Goal: Task Accomplishment & Management: Manage account settings

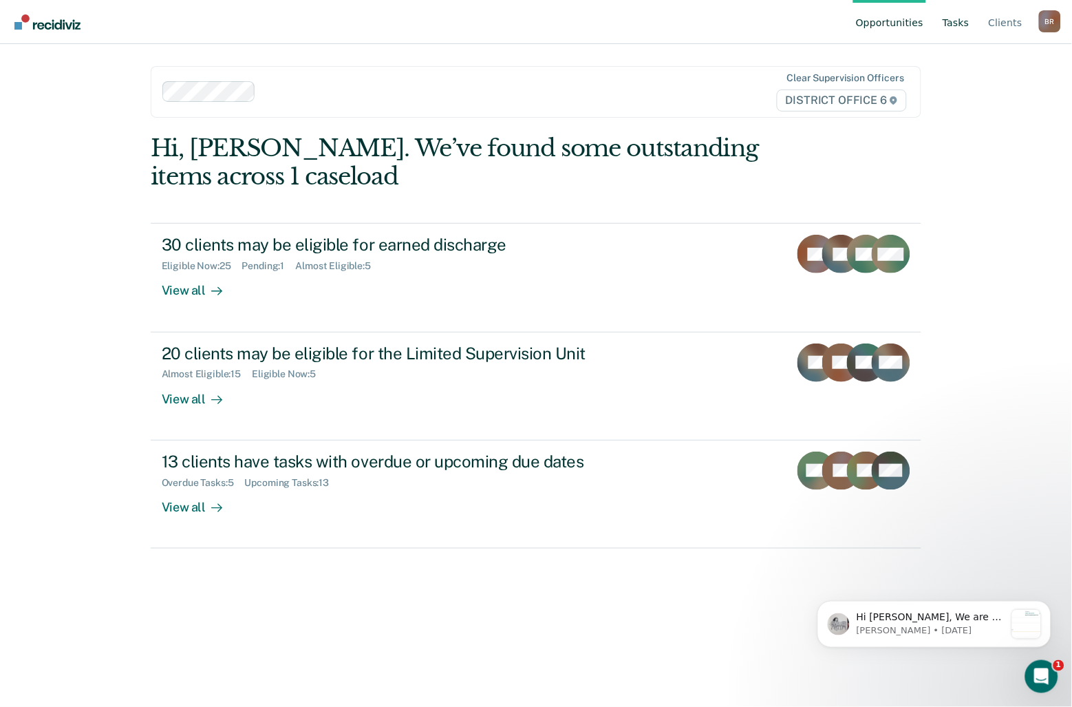
click at [969, 16] on link "Tasks" at bounding box center [956, 22] width 32 height 44
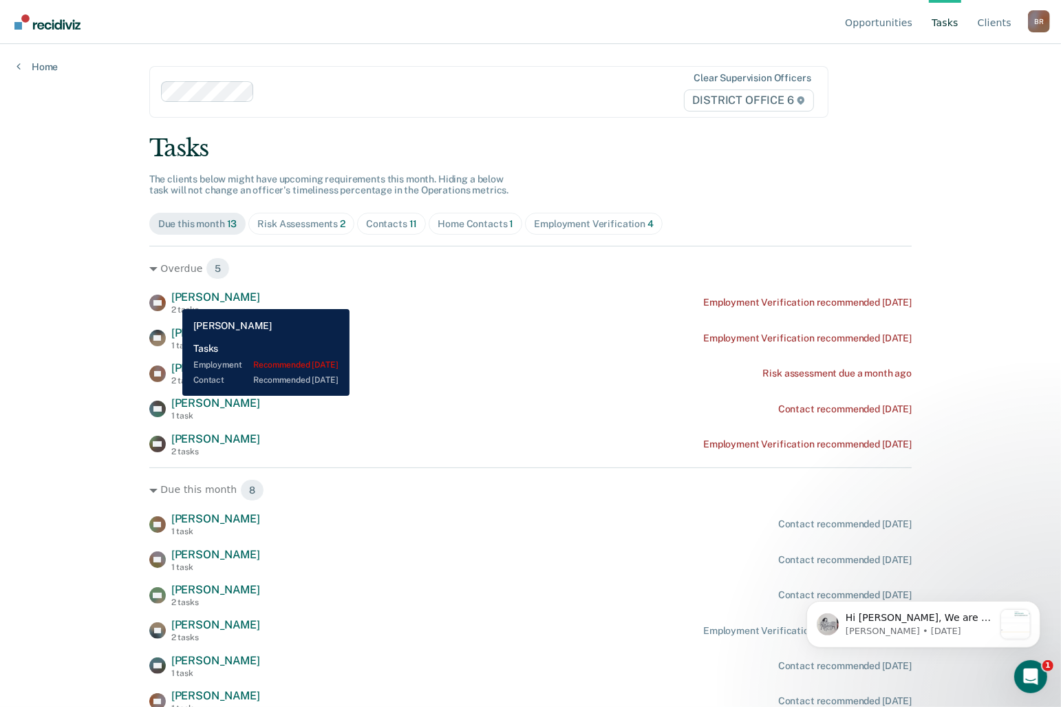
click at [172, 299] on span "[PERSON_NAME]" at bounding box center [215, 296] width 89 height 13
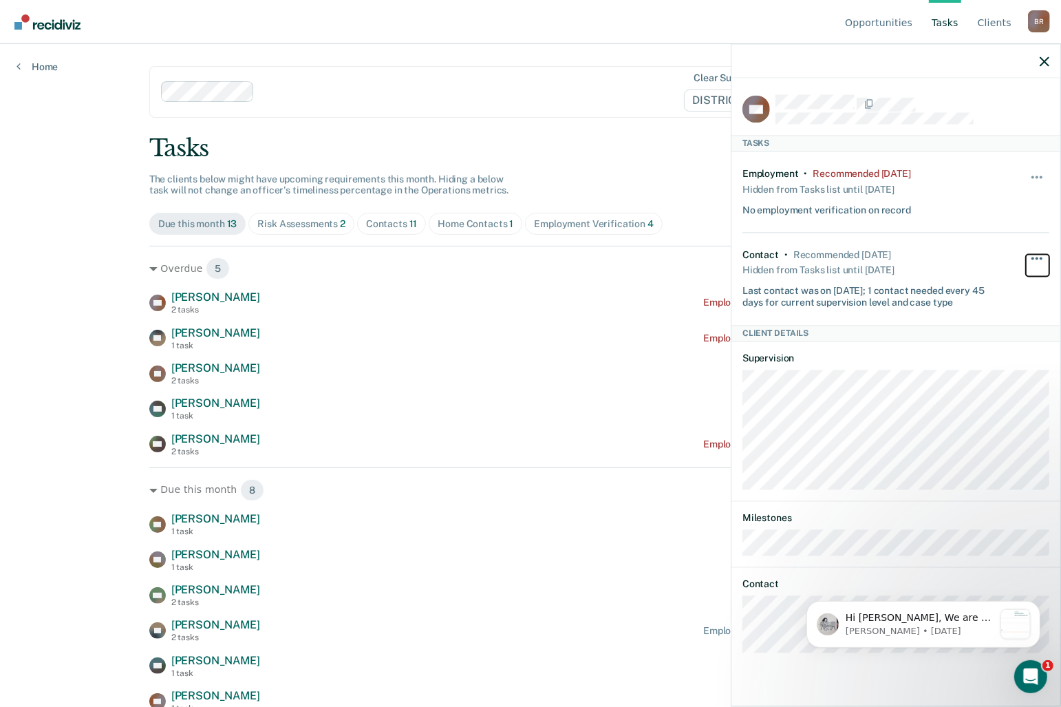
click at [1043, 257] on button "button" at bounding box center [1037, 265] width 23 height 22
click at [949, 197] on div "Employment • Recommended [DATE] Hidden from Tasks list until [DATE] No employme…" at bounding box center [870, 193] width 256 height 48
click at [1032, 170] on div "Hide from tasks list for... 7 days 30 days 90 days" at bounding box center [1037, 193] width 23 height 48
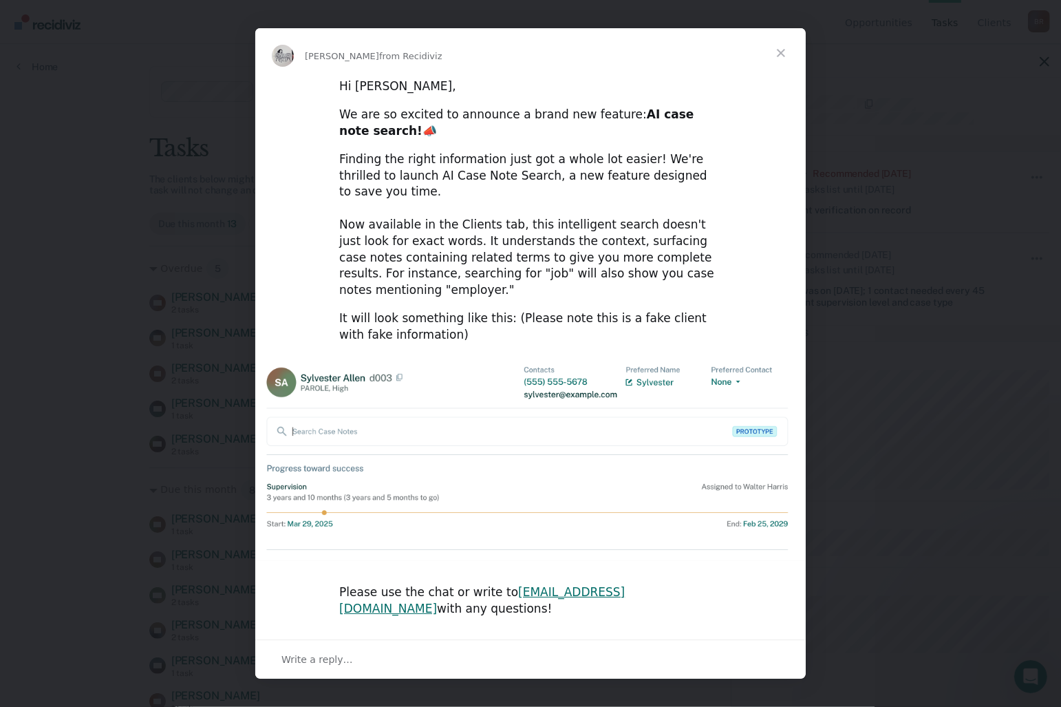
click at [776, 71] on span "Close" at bounding box center [781, 53] width 50 height 50
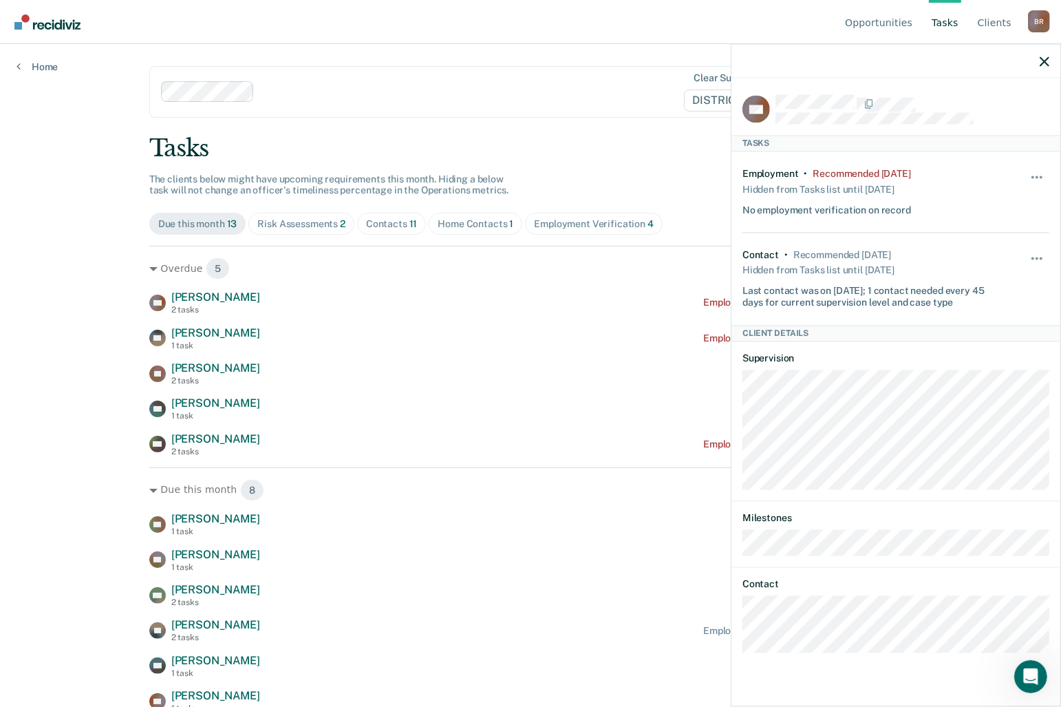
click at [1036, 169] on div "Hide from tasks list for... 7 days 30 days 90 days" at bounding box center [1037, 193] width 23 height 48
click at [863, 207] on div "No employment verification on record" at bounding box center [826, 207] width 169 height 17
click at [906, 207] on div "No employment verification on record" at bounding box center [826, 207] width 169 height 17
click at [909, 174] on div "Recommended [DATE]" at bounding box center [862, 175] width 98 height 12
click at [1040, 176] on span "button" at bounding box center [1041, 177] width 3 height 3
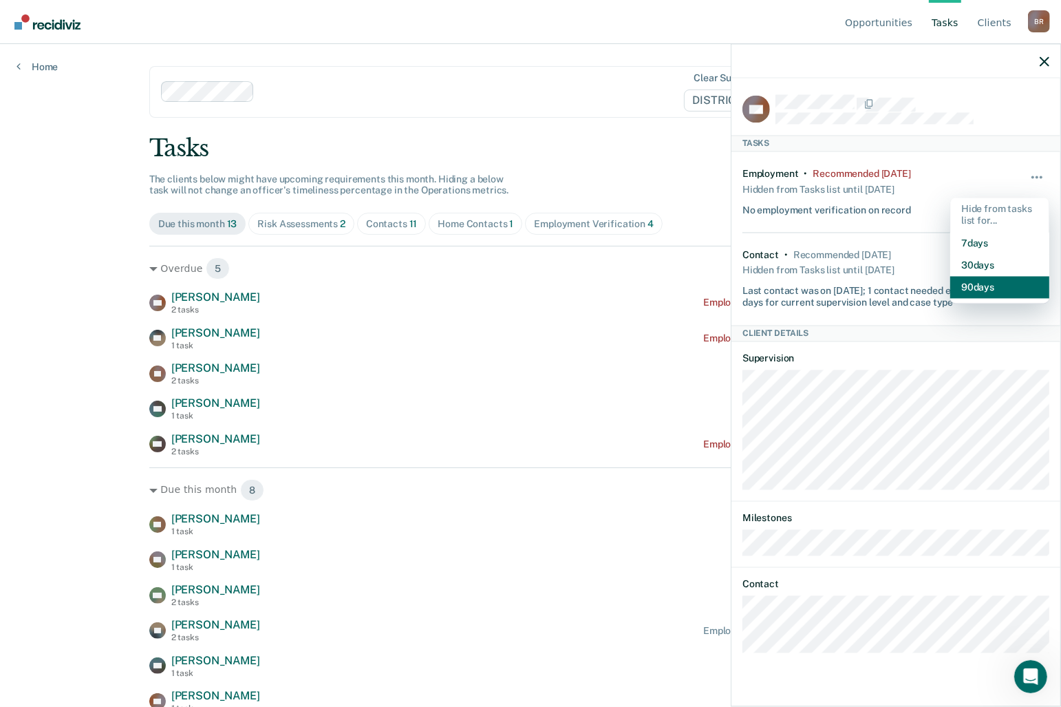
click at [991, 291] on button "90 days" at bounding box center [999, 287] width 99 height 22
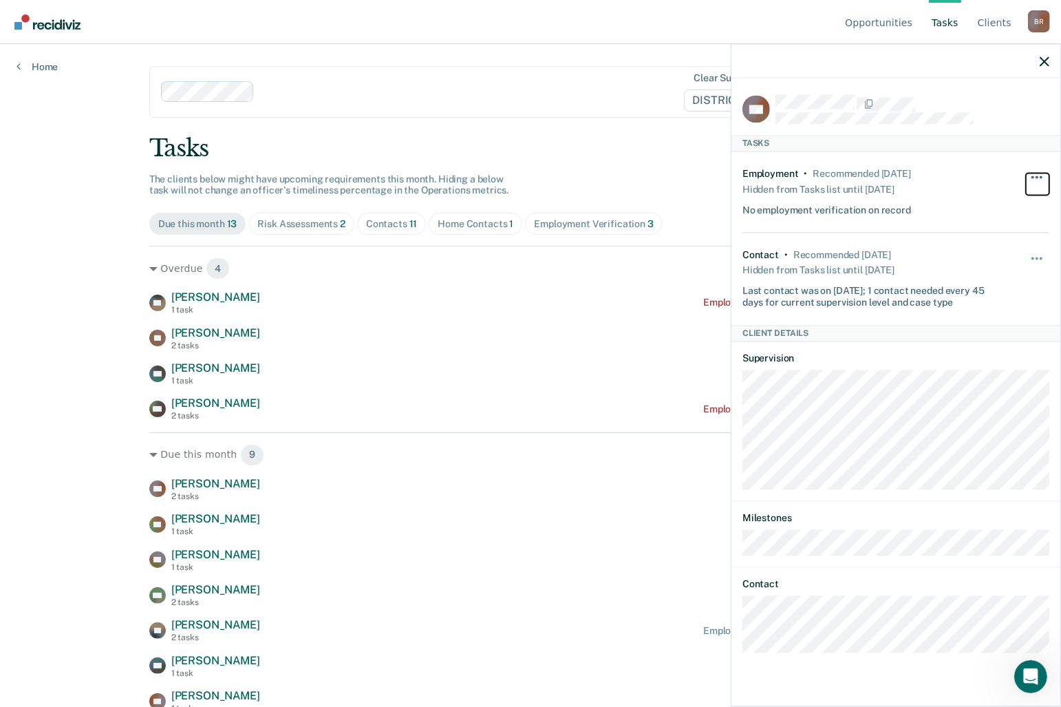
click at [1040, 173] on button "button" at bounding box center [1037, 184] width 23 height 22
click at [980, 170] on div "Employment • Recommended [DATE] Hidden from Tasks list until [DATE] No employme…" at bounding box center [870, 193] width 256 height 48
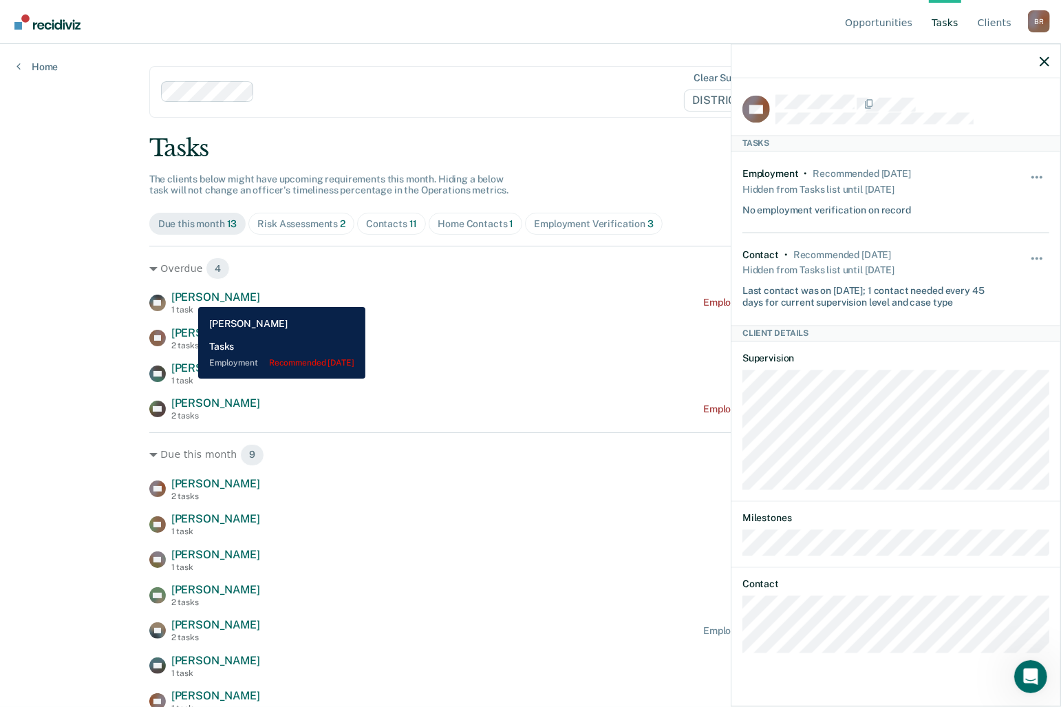
click at [188, 297] on span "[PERSON_NAME]" at bounding box center [215, 296] width 89 height 13
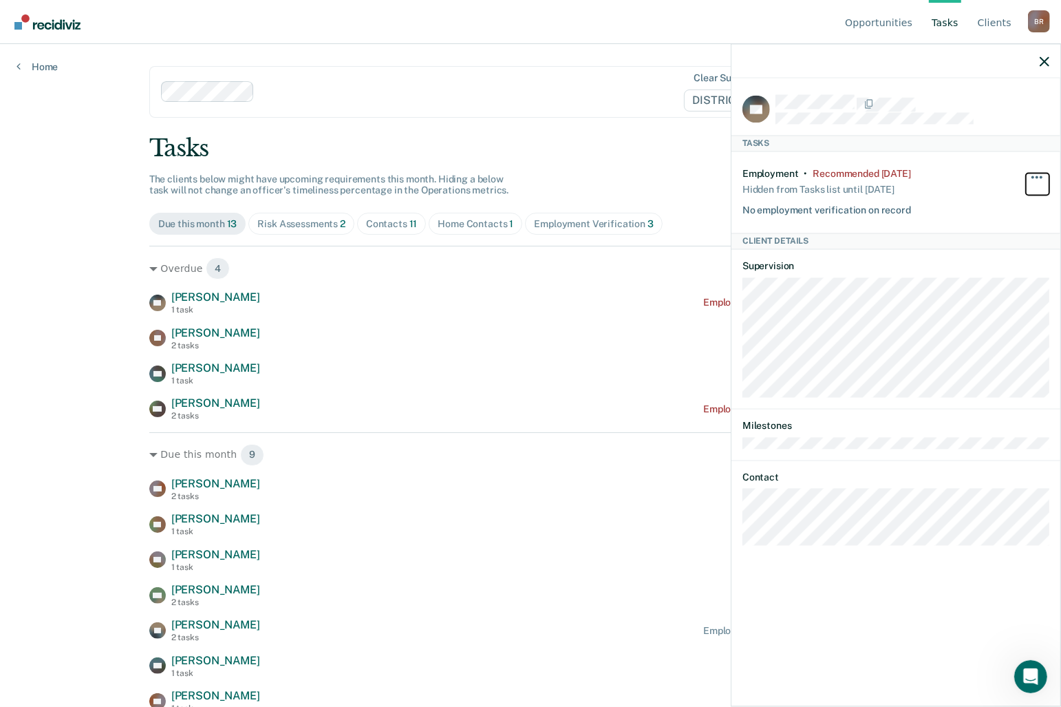
click at [1034, 176] on button "button" at bounding box center [1037, 184] width 23 height 22
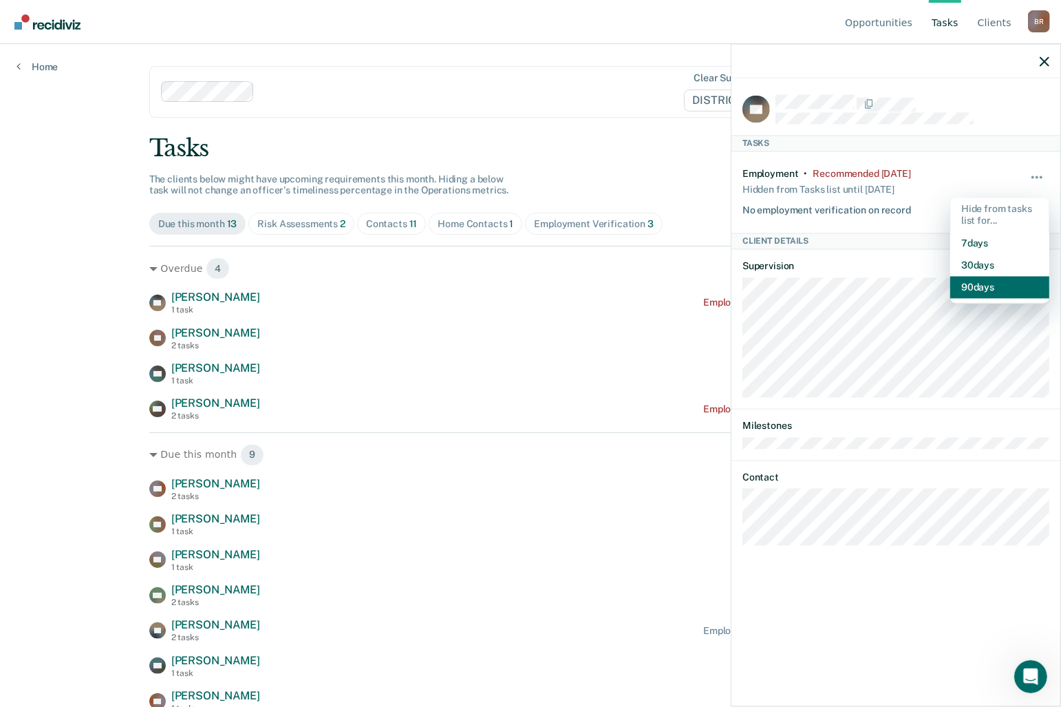
click at [978, 286] on button "90 days" at bounding box center [999, 287] width 99 height 22
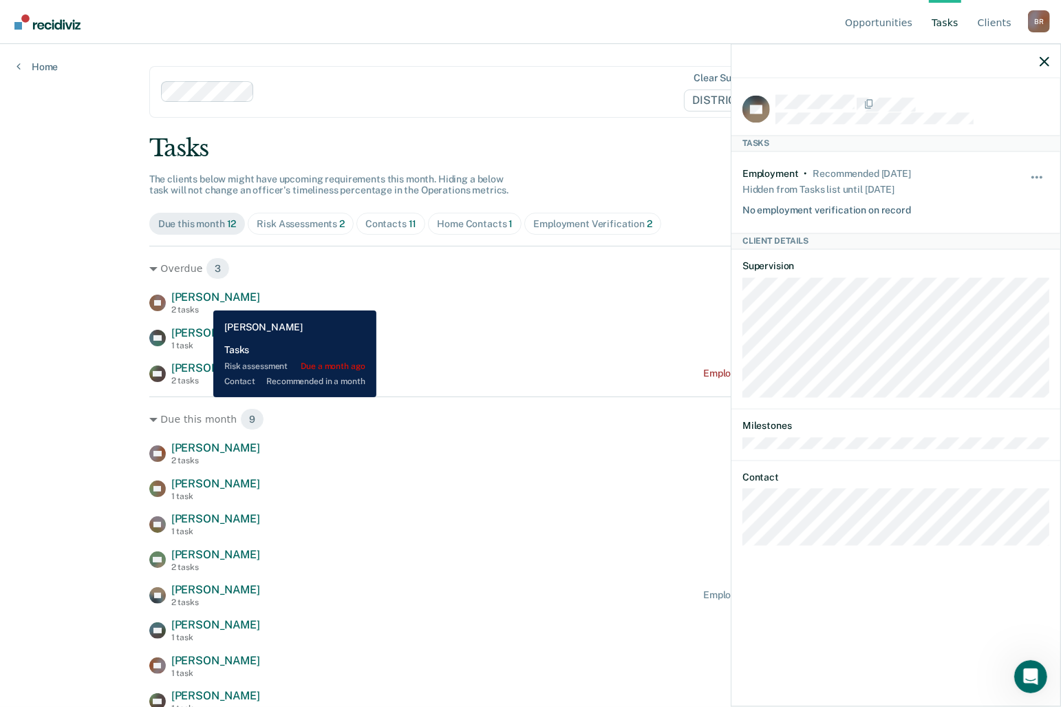
click at [203, 300] on span "[PERSON_NAME]" at bounding box center [215, 296] width 89 height 13
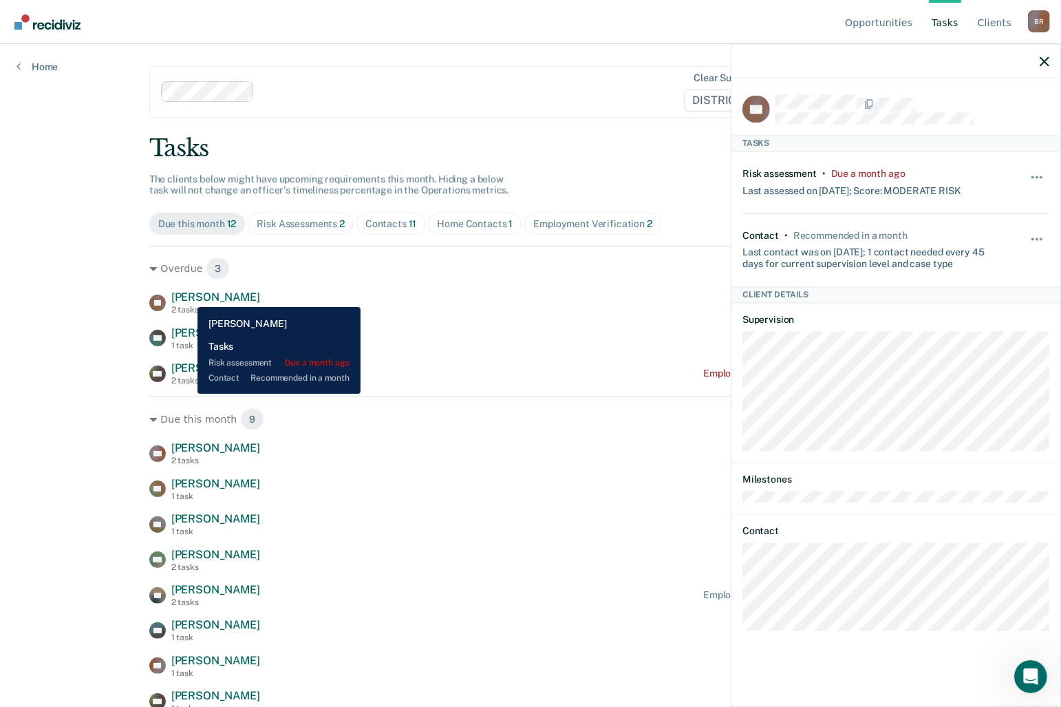
click at [187, 297] on span "[PERSON_NAME]" at bounding box center [215, 296] width 89 height 13
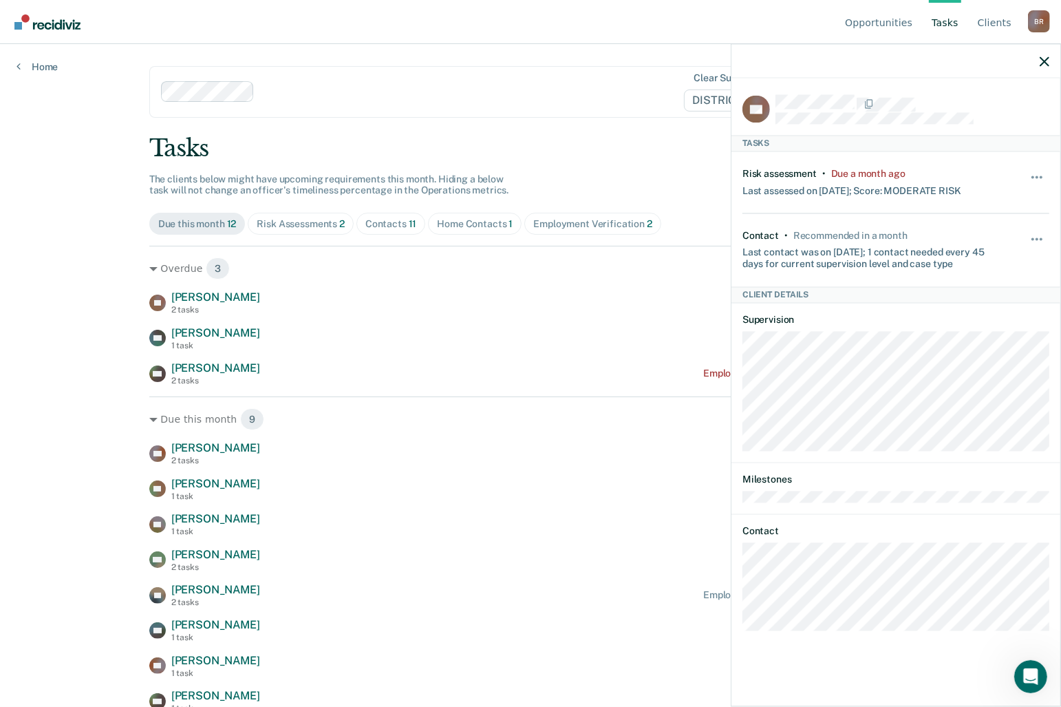
click at [1035, 171] on div "Hide from tasks list for... 7 days 30 days 90 days" at bounding box center [1037, 183] width 23 height 29
click at [1039, 173] on button "button" at bounding box center [1037, 184] width 23 height 22
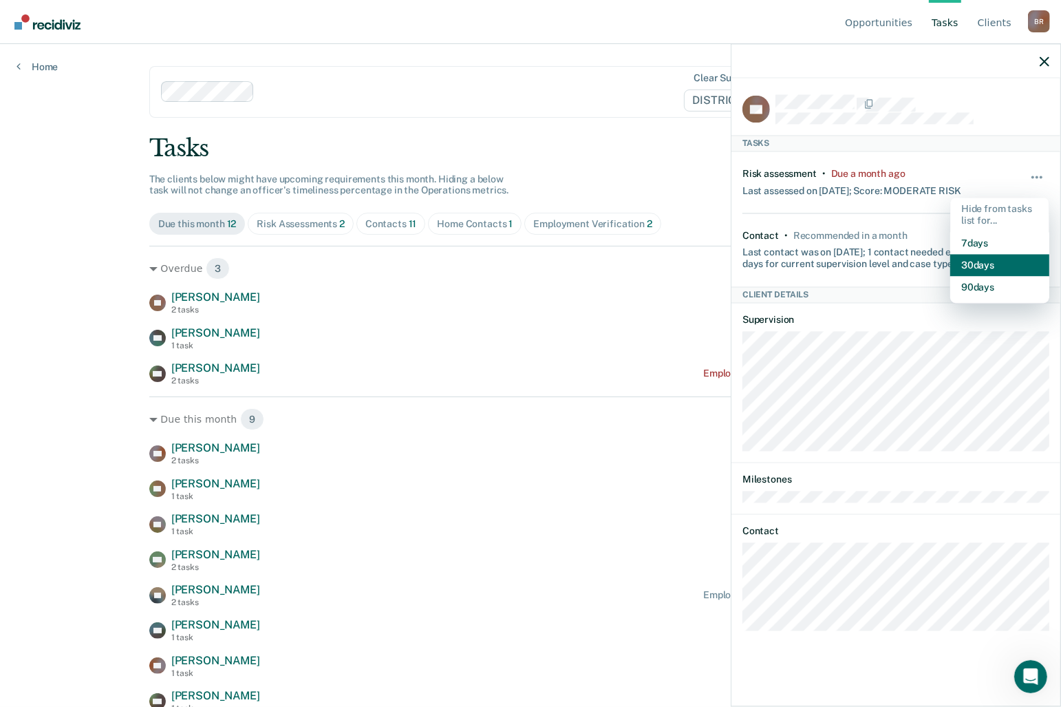
click at [980, 262] on button "30 days" at bounding box center [999, 265] width 99 height 22
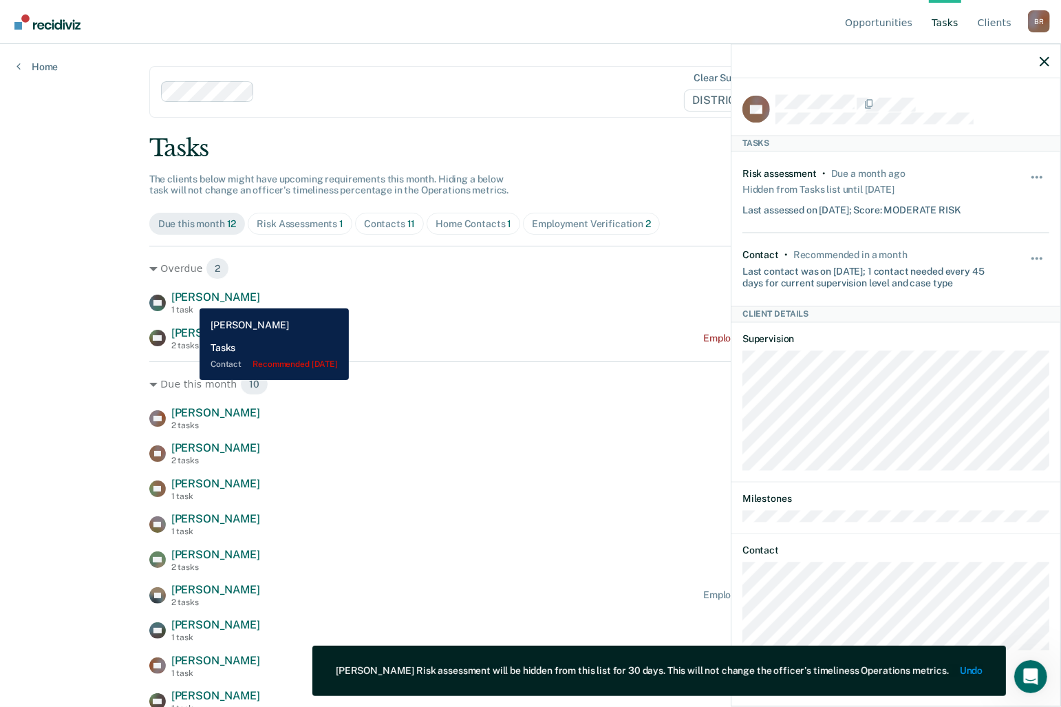
click at [189, 298] on span "[PERSON_NAME]" at bounding box center [215, 296] width 89 height 13
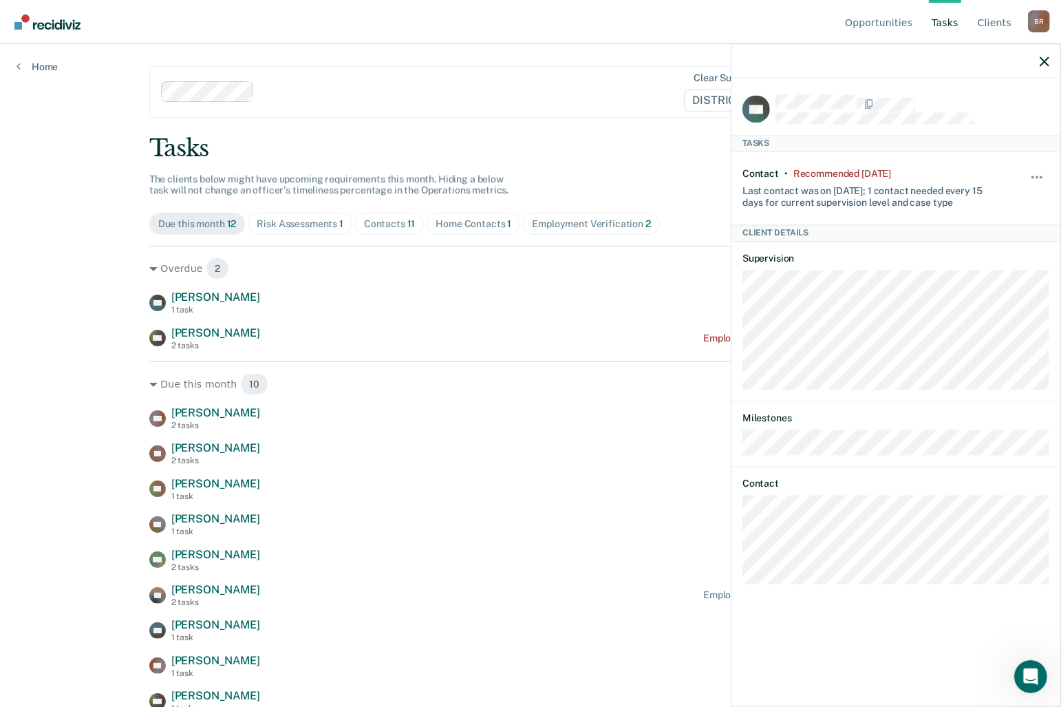
click at [1037, 171] on div "Hide from tasks list for... 7 days 30 days 90 days" at bounding box center [1037, 189] width 23 height 40
click at [1033, 177] on span "button" at bounding box center [1032, 177] width 3 height 3
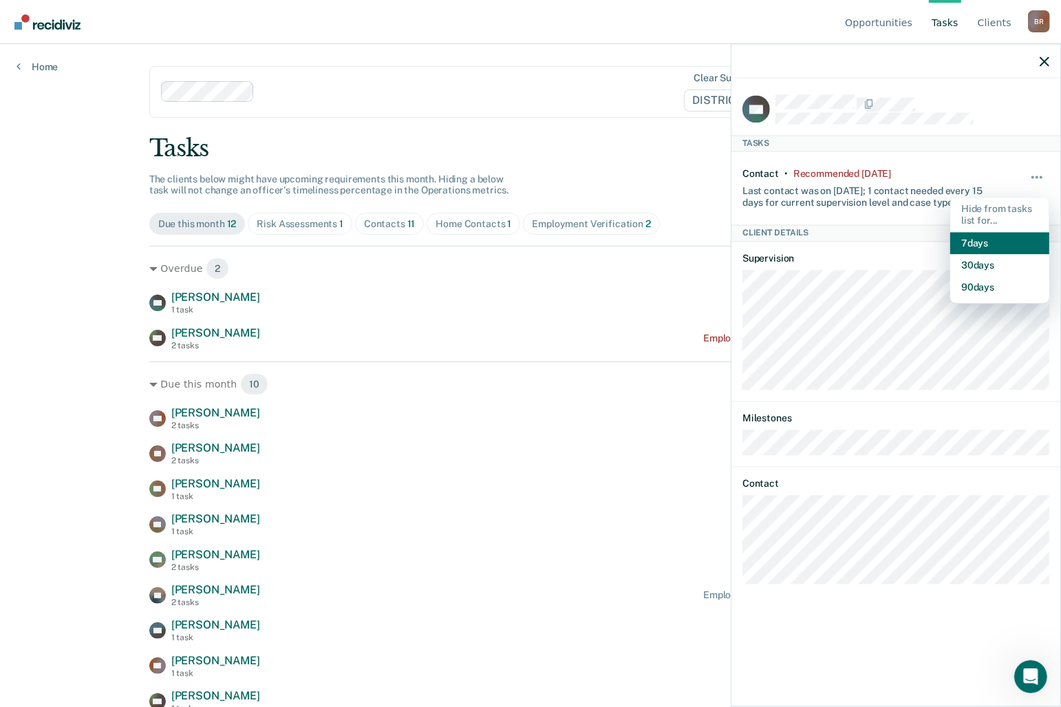
click at [974, 235] on button "7 days" at bounding box center [999, 243] width 99 height 22
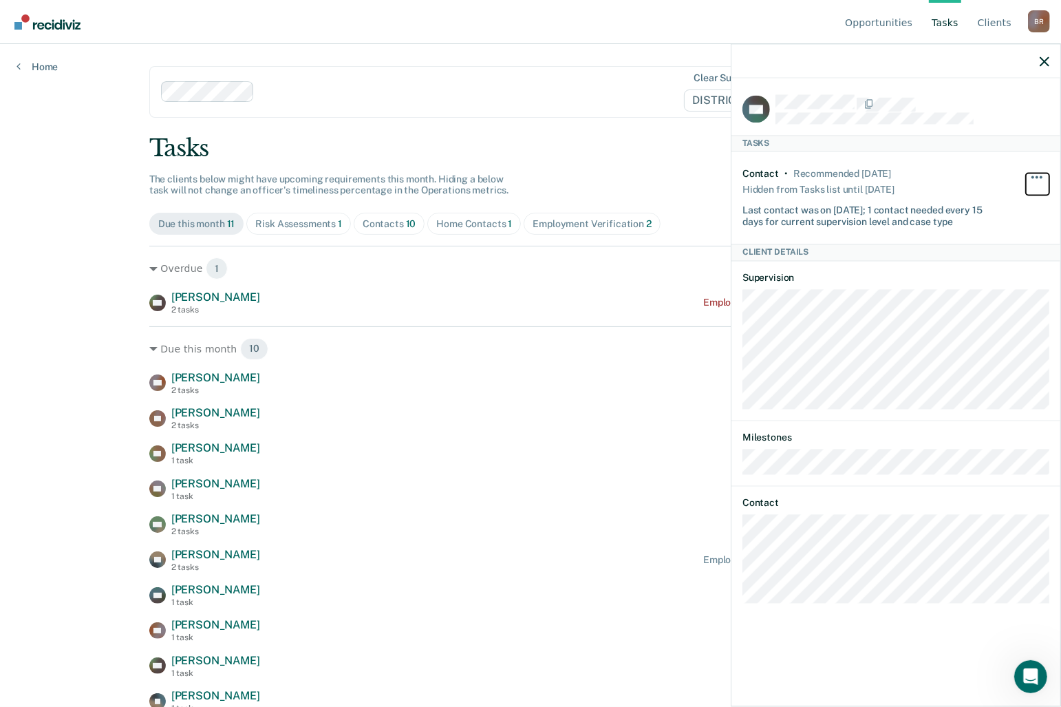
click at [1040, 176] on span "button" at bounding box center [1041, 177] width 3 height 3
click at [939, 173] on div "Contact • Recommended [DATE] Hidden from Tasks list until [DATE] Last contact w…" at bounding box center [870, 198] width 256 height 59
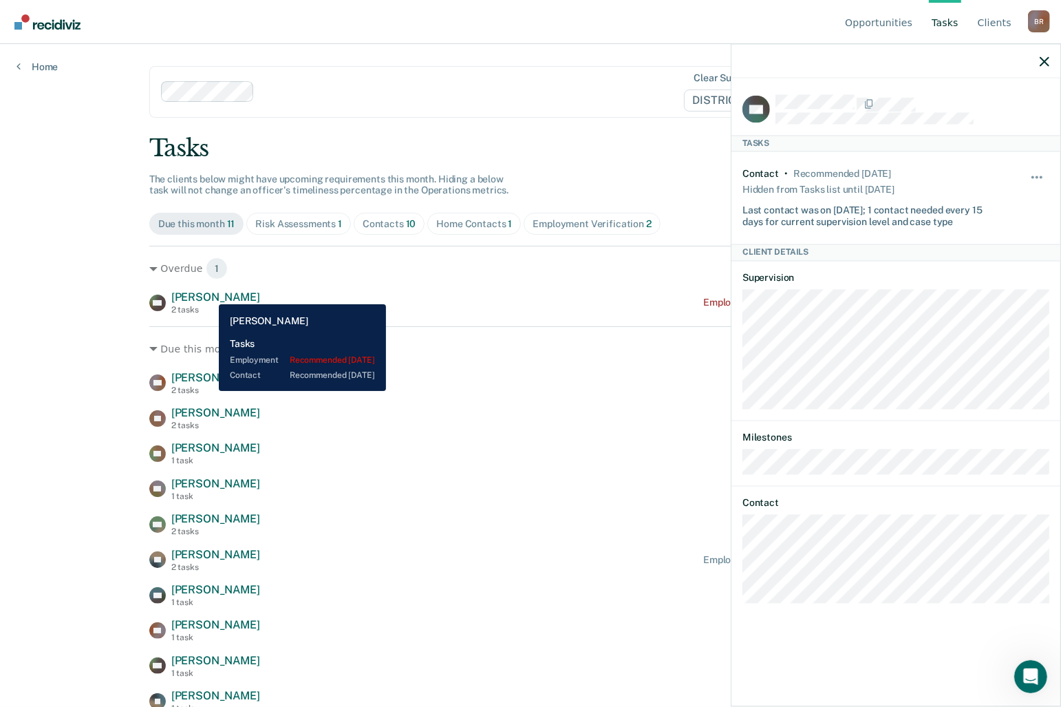
click at [208, 294] on span "[PERSON_NAME]" at bounding box center [215, 296] width 89 height 13
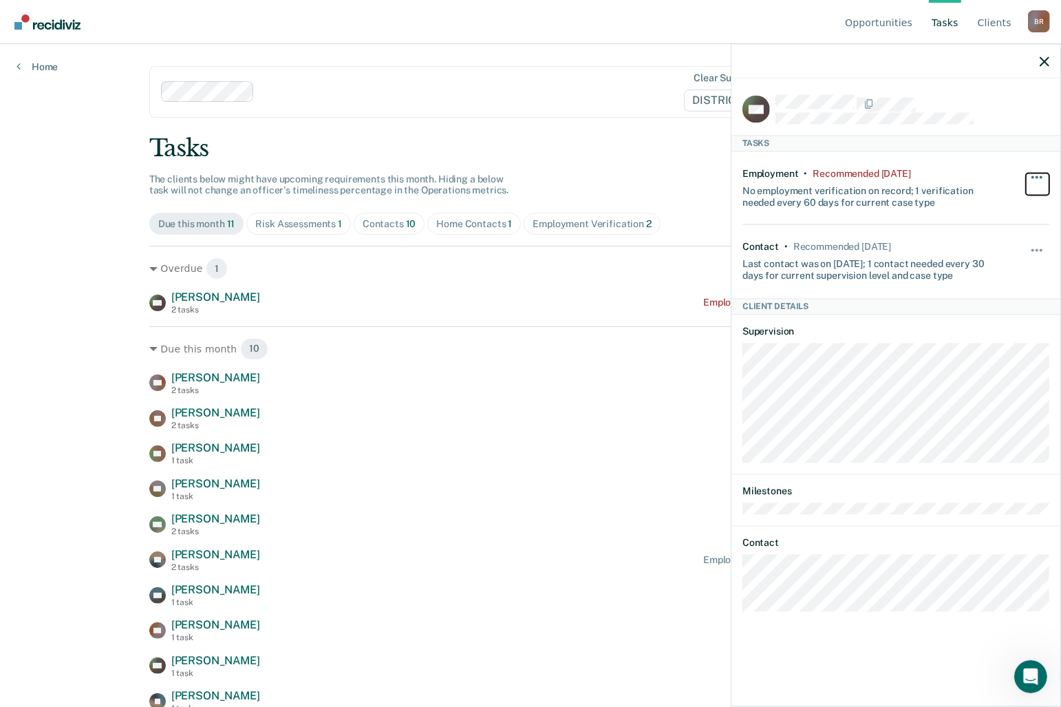
click at [1035, 176] on span "button" at bounding box center [1036, 177] width 3 height 3
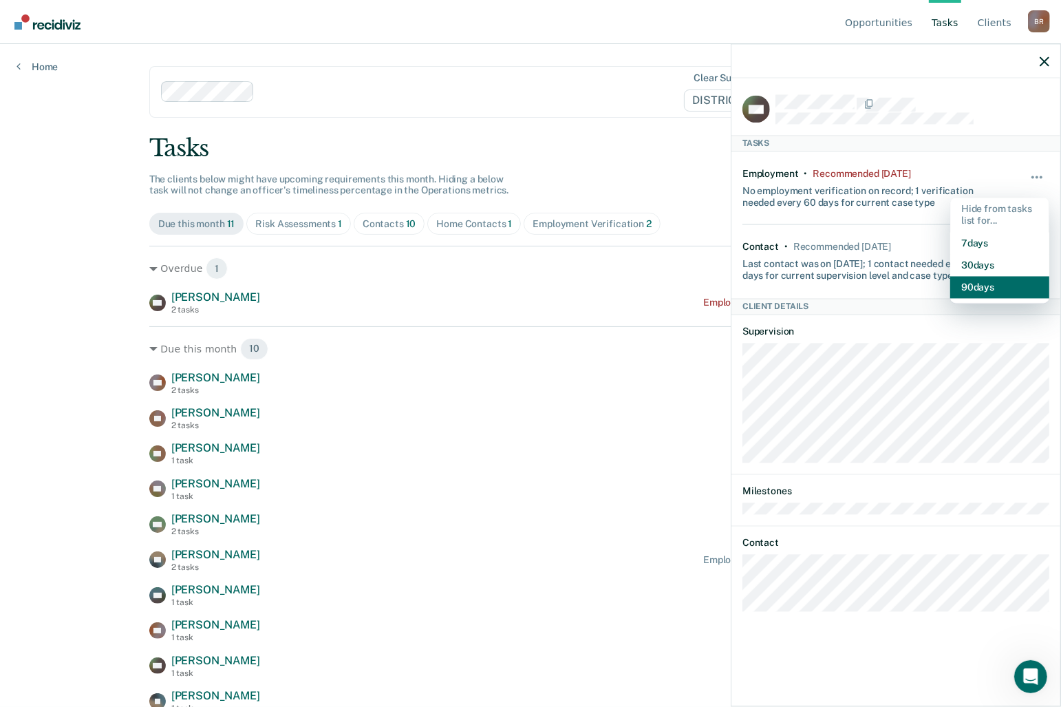
click at [977, 283] on button "90 days" at bounding box center [999, 287] width 99 height 22
